Goal: Task Accomplishment & Management: Use online tool/utility

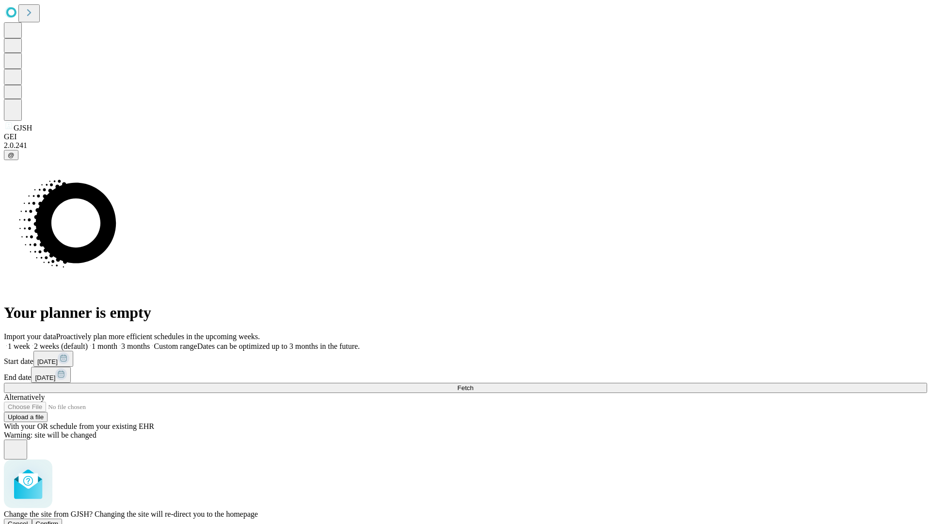
click at [59, 520] on span "Confirm" at bounding box center [47, 523] width 23 height 7
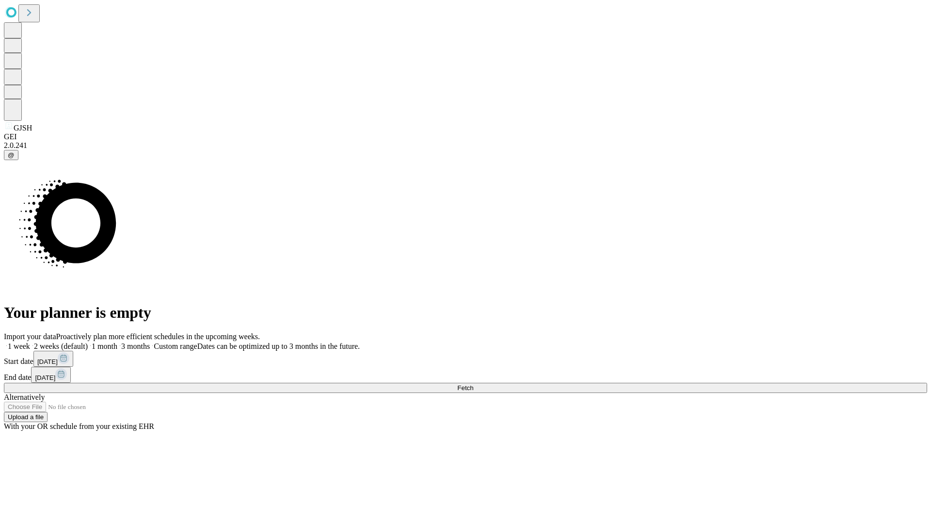
click at [117, 342] on label "1 month" at bounding box center [103, 346] width 30 height 8
click at [473, 384] on span "Fetch" at bounding box center [465, 387] width 16 height 7
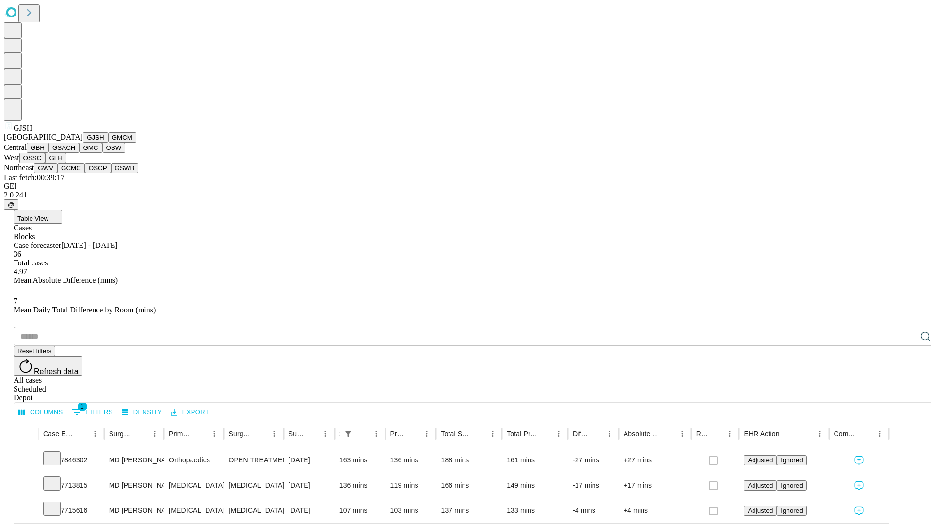
click at [108, 143] on button "GMCM" at bounding box center [122, 137] width 28 height 10
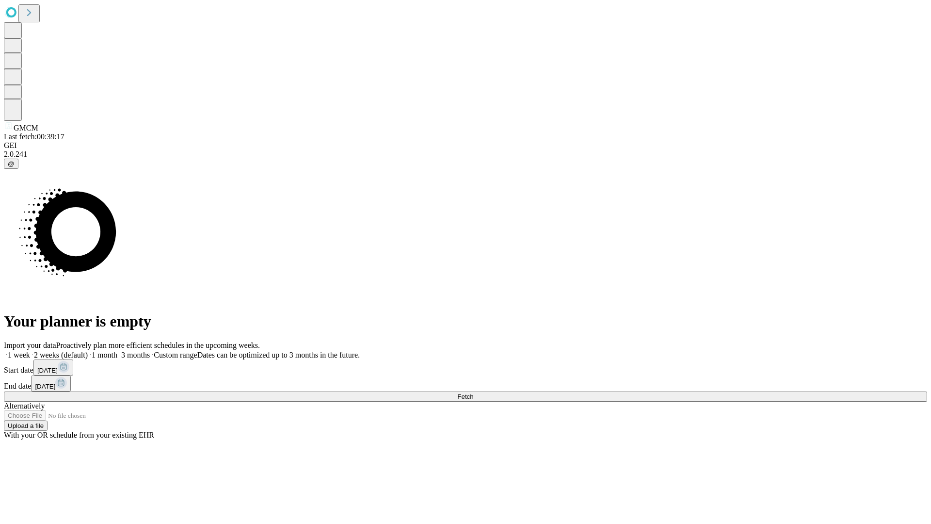
click at [117, 350] on label "1 month" at bounding box center [103, 354] width 30 height 8
click at [473, 393] on span "Fetch" at bounding box center [465, 396] width 16 height 7
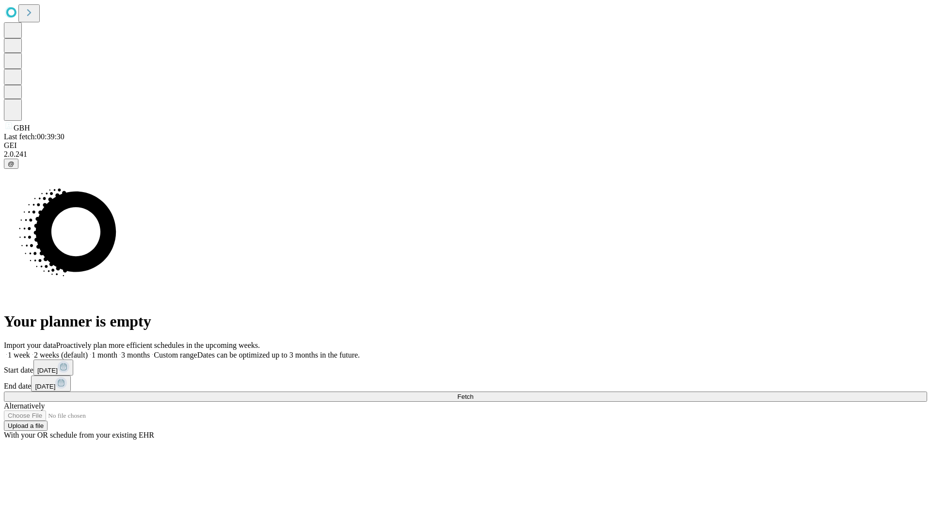
click at [117, 350] on label "1 month" at bounding box center [103, 354] width 30 height 8
click at [473, 393] on span "Fetch" at bounding box center [465, 396] width 16 height 7
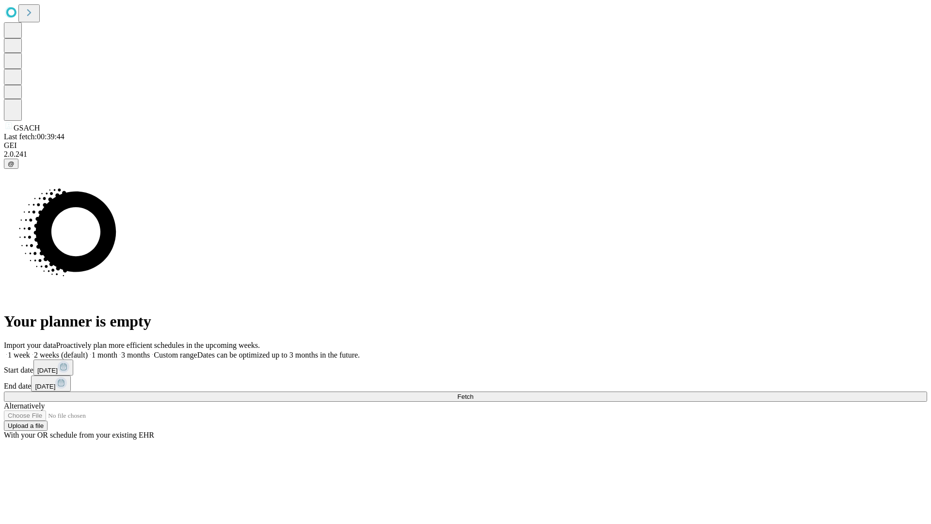
click at [473, 393] on span "Fetch" at bounding box center [465, 396] width 16 height 7
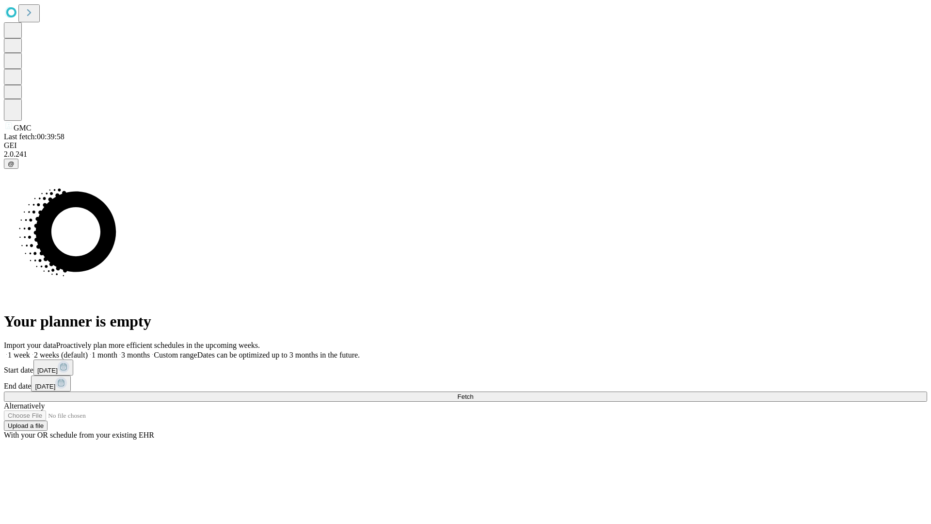
click at [117, 350] on label "1 month" at bounding box center [103, 354] width 30 height 8
click at [473, 393] on span "Fetch" at bounding box center [465, 396] width 16 height 7
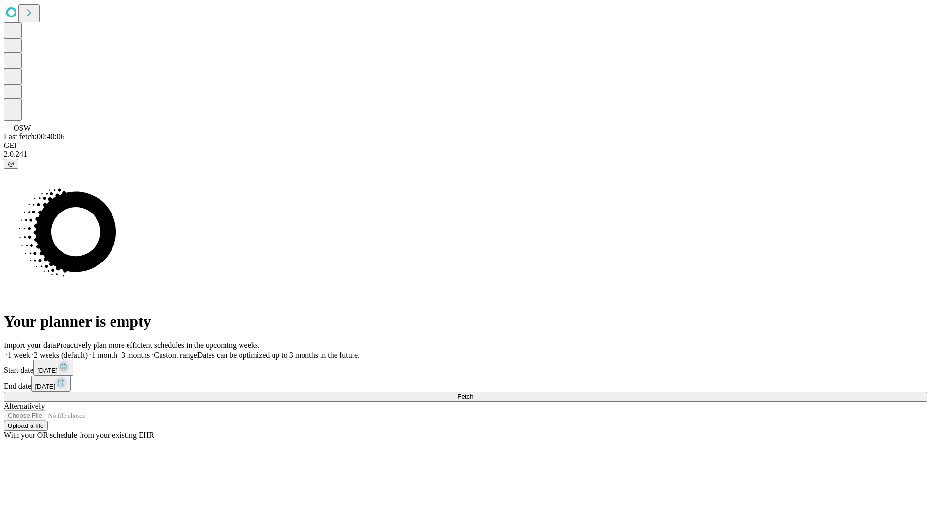
click at [117, 350] on label "1 month" at bounding box center [103, 354] width 30 height 8
click at [473, 393] on span "Fetch" at bounding box center [465, 396] width 16 height 7
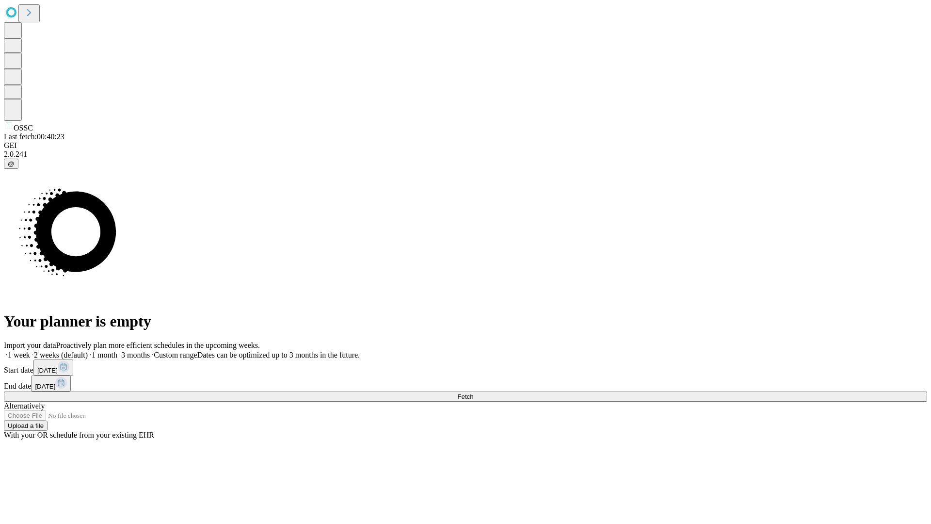
click at [117, 350] on label "1 month" at bounding box center [103, 354] width 30 height 8
click at [473, 393] on span "Fetch" at bounding box center [465, 396] width 16 height 7
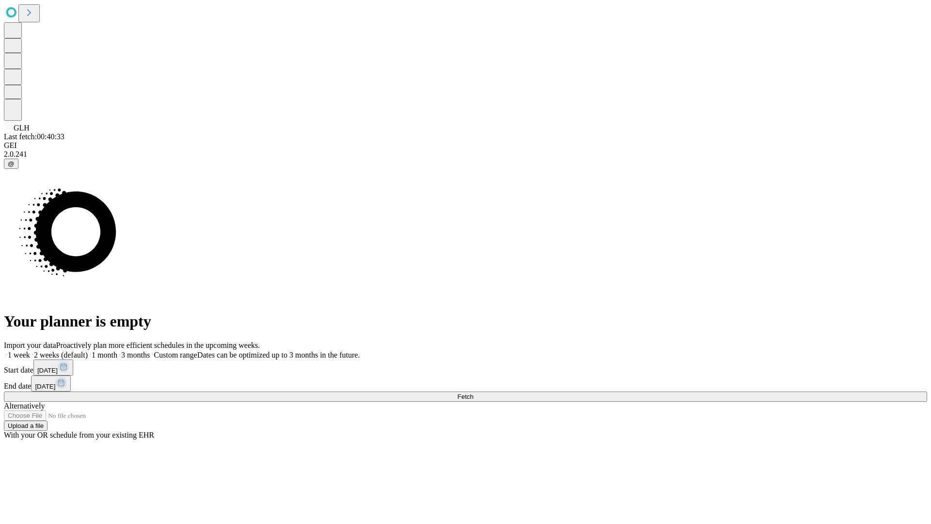
click at [117, 350] on label "1 month" at bounding box center [103, 354] width 30 height 8
click at [473, 393] on span "Fetch" at bounding box center [465, 396] width 16 height 7
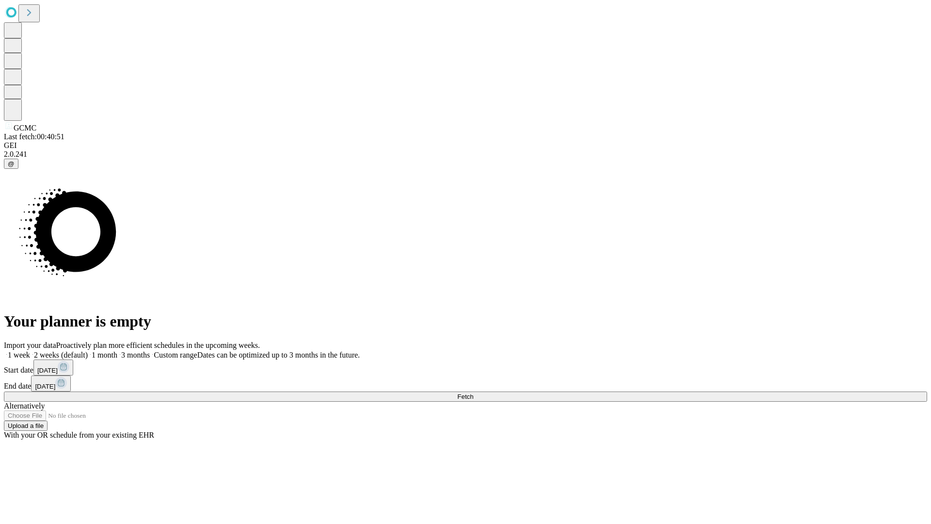
click at [473, 393] on span "Fetch" at bounding box center [465, 396] width 16 height 7
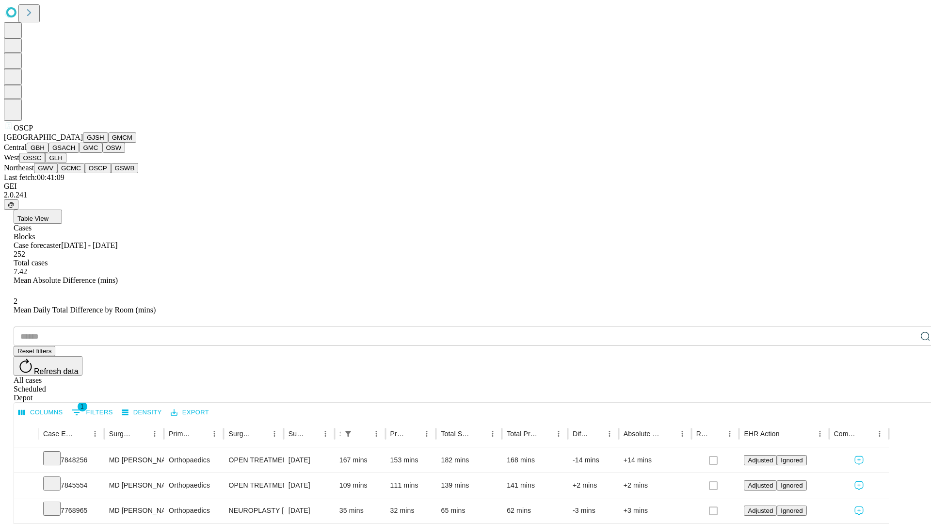
click at [111, 173] on button "GSWB" at bounding box center [125, 168] width 28 height 10
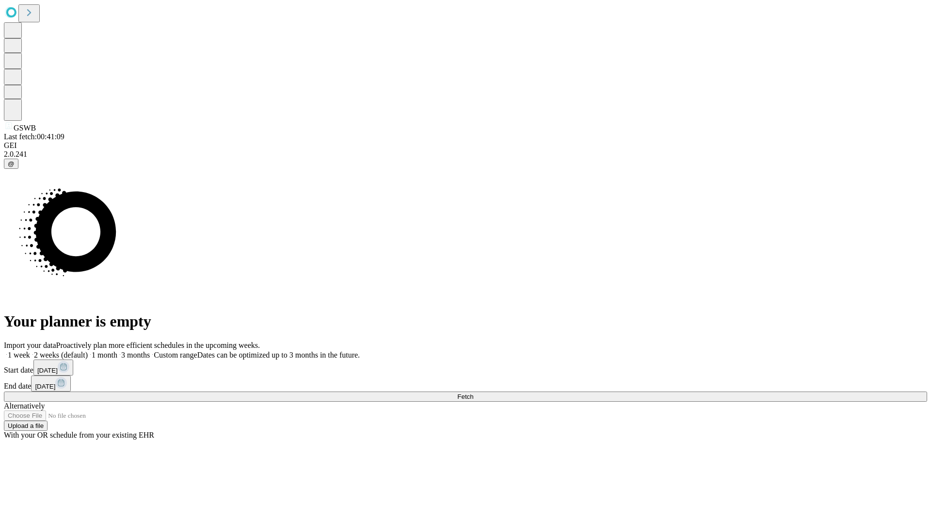
click at [117, 350] on label "1 month" at bounding box center [103, 354] width 30 height 8
click at [473, 393] on span "Fetch" at bounding box center [465, 396] width 16 height 7
